Goal: Task Accomplishment & Management: Use online tool/utility

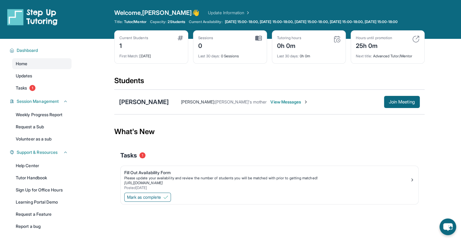
click at [125, 50] on div "1" at bounding box center [133, 45] width 29 height 10
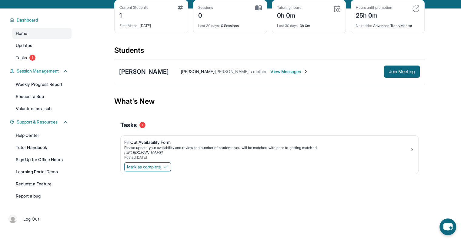
scroll to position [44, 0]
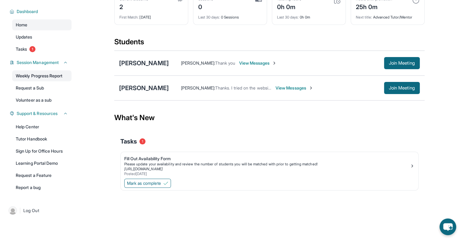
scroll to position [44, 0]
click at [154, 63] on div "[PERSON_NAME]" at bounding box center [144, 63] width 50 height 8
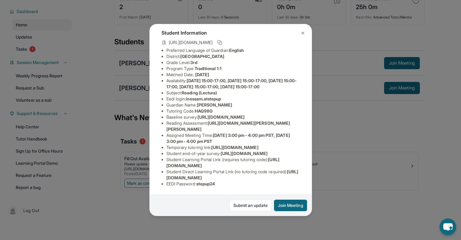
scroll to position [82, 0]
click at [299, 36] on button at bounding box center [302, 33] width 12 height 12
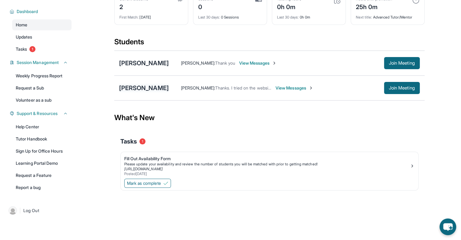
click at [140, 86] on div "[PERSON_NAME]" at bounding box center [144, 88] width 50 height 8
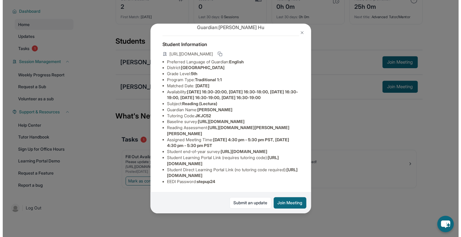
scroll to position [84, 0]
